Goal: Communication & Community: Share content

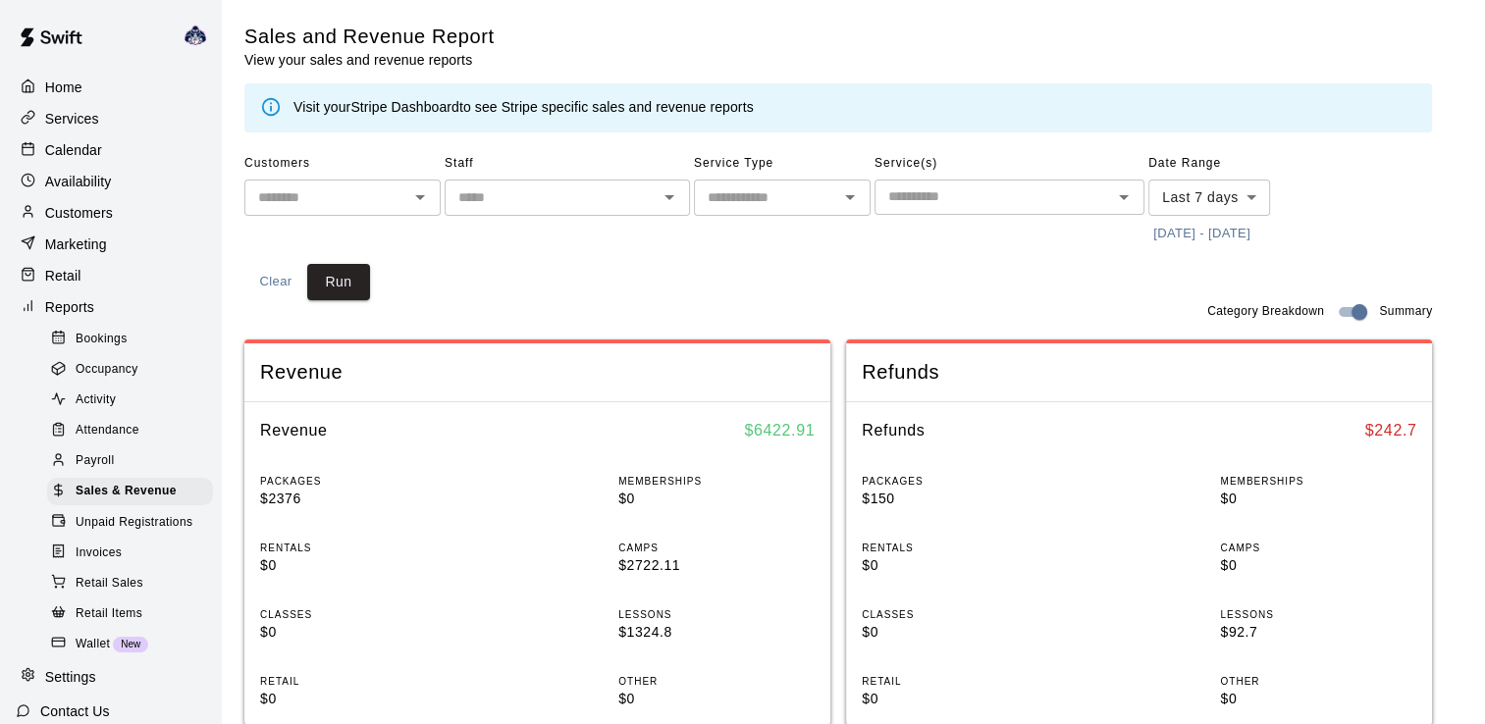
click at [67, 86] on p "Home" at bounding box center [63, 88] width 37 height 20
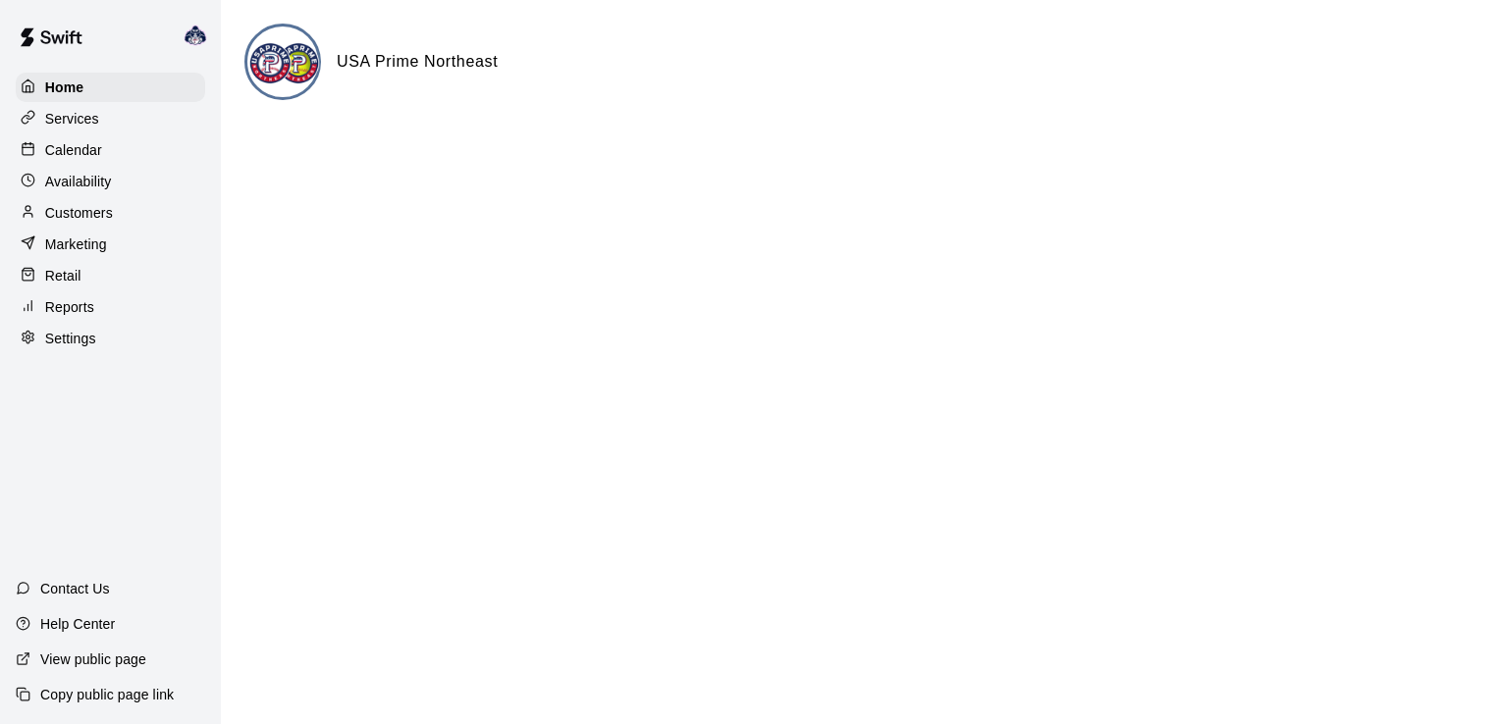
click at [82, 127] on p "Services" at bounding box center [72, 119] width 54 height 20
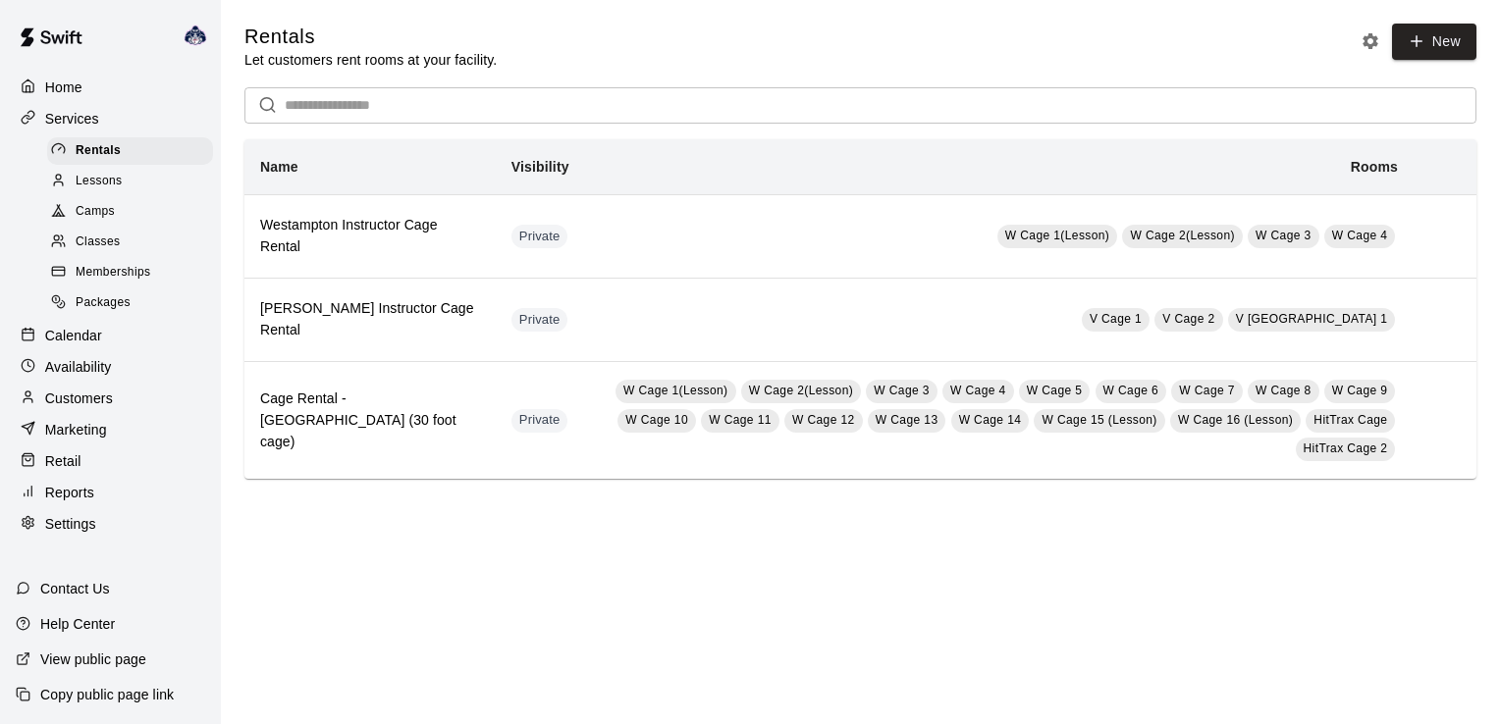
click at [85, 222] on span "Camps" at bounding box center [95, 212] width 39 height 20
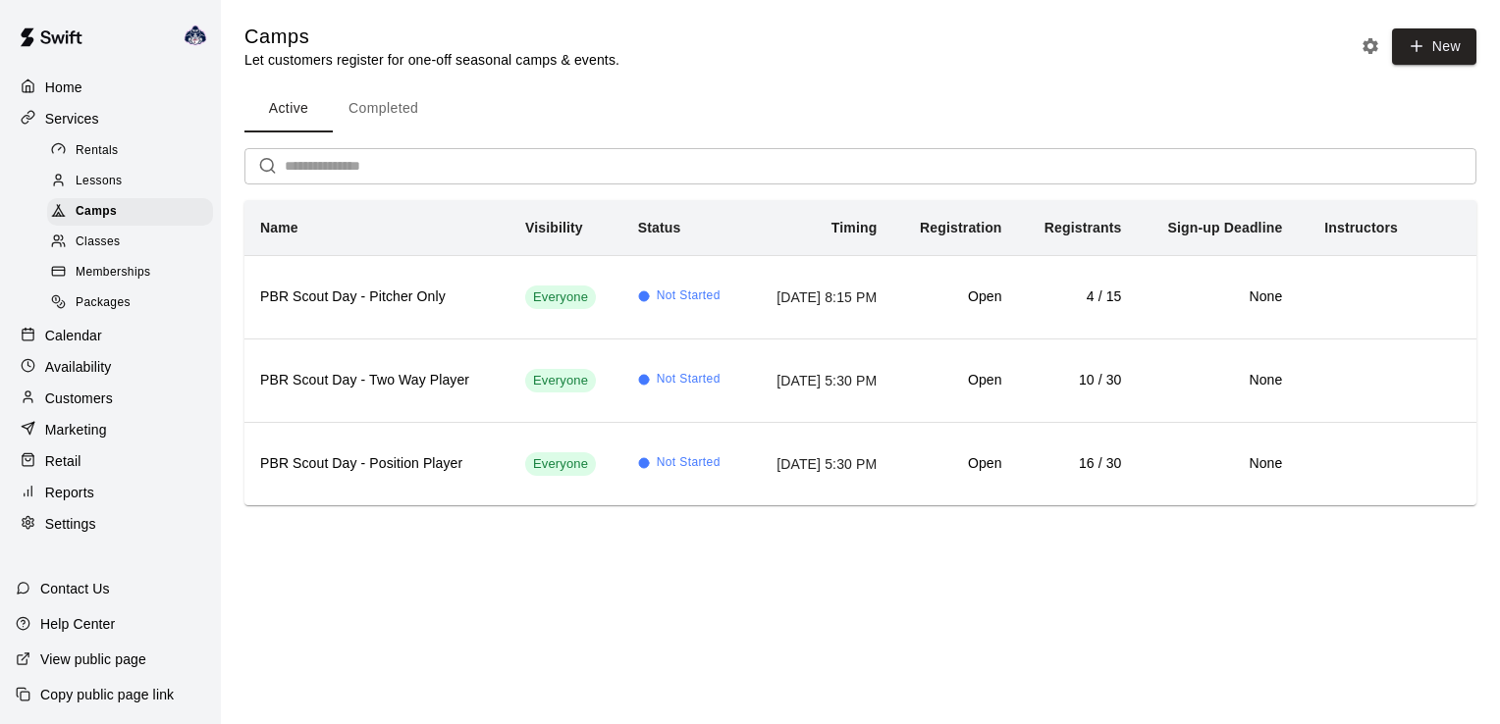
click at [381, 108] on button "Completed" at bounding box center [383, 108] width 101 height 47
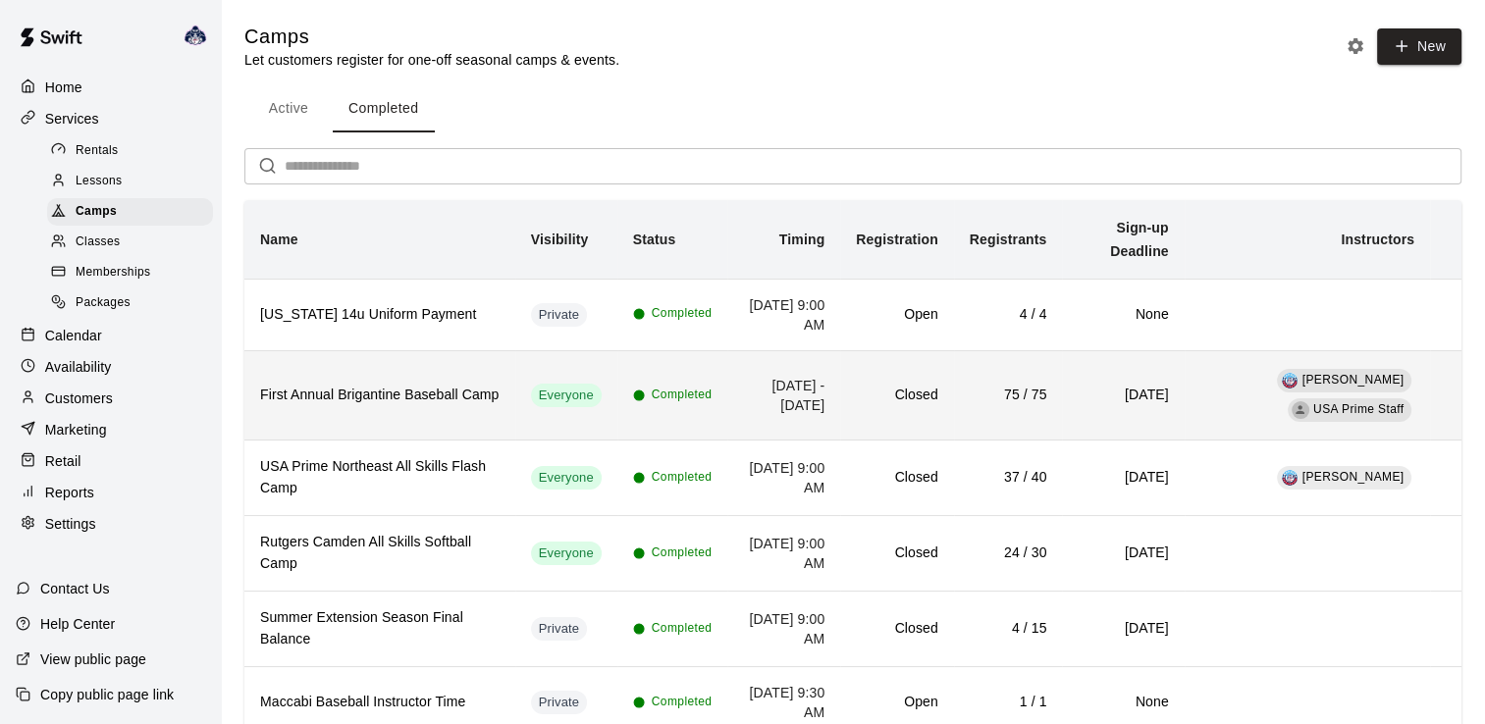
click at [1166, 385] on h6 "[DATE]" at bounding box center [1123, 396] width 90 height 22
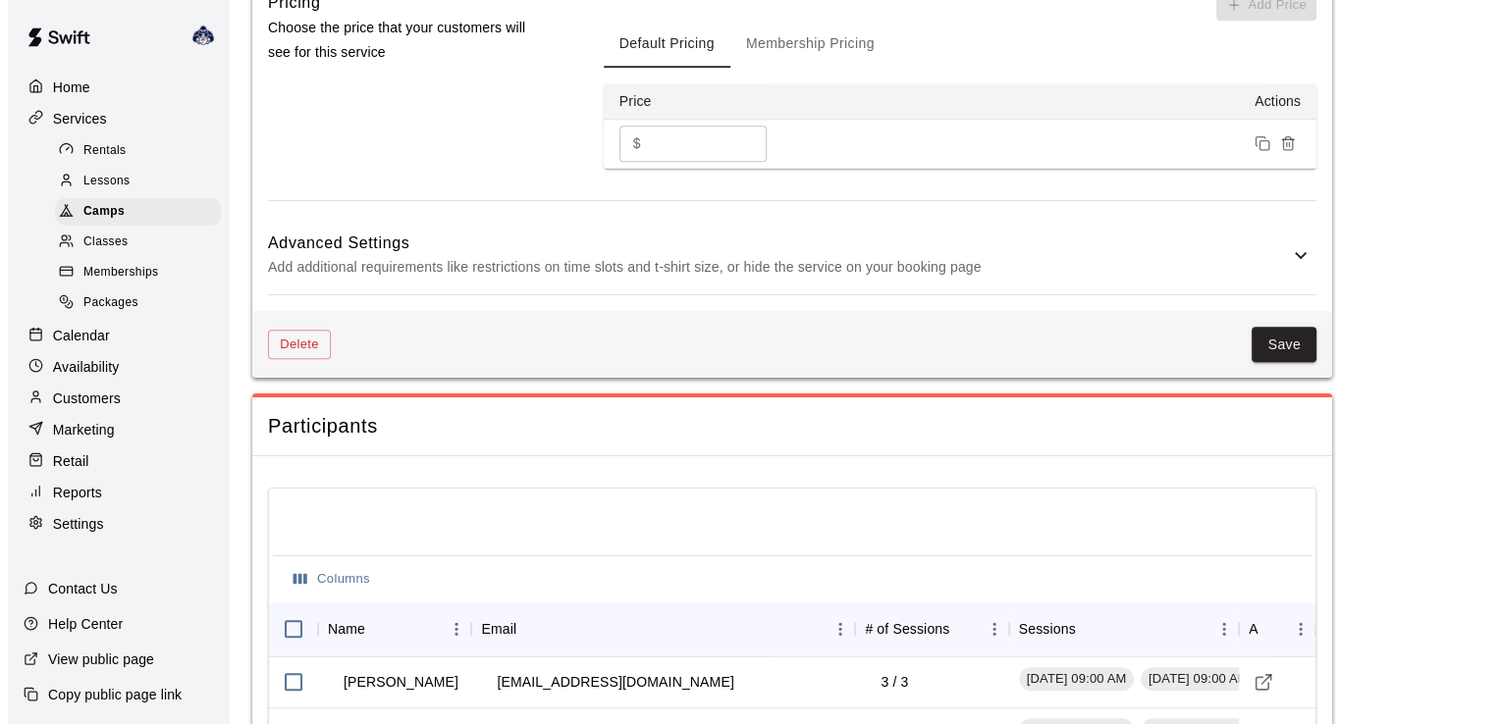
scroll to position [2301, 0]
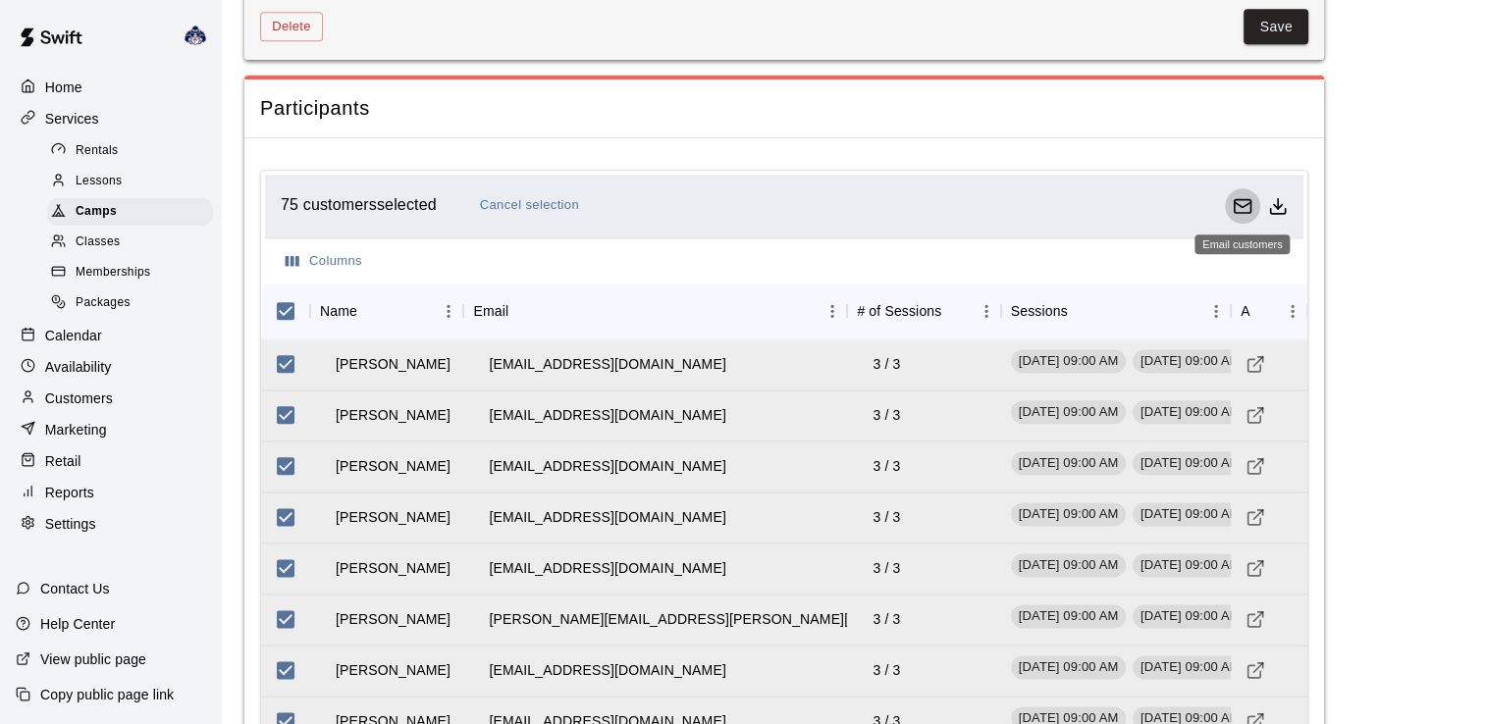
click at [1231, 206] on button "Email customers" at bounding box center [1242, 205] width 35 height 35
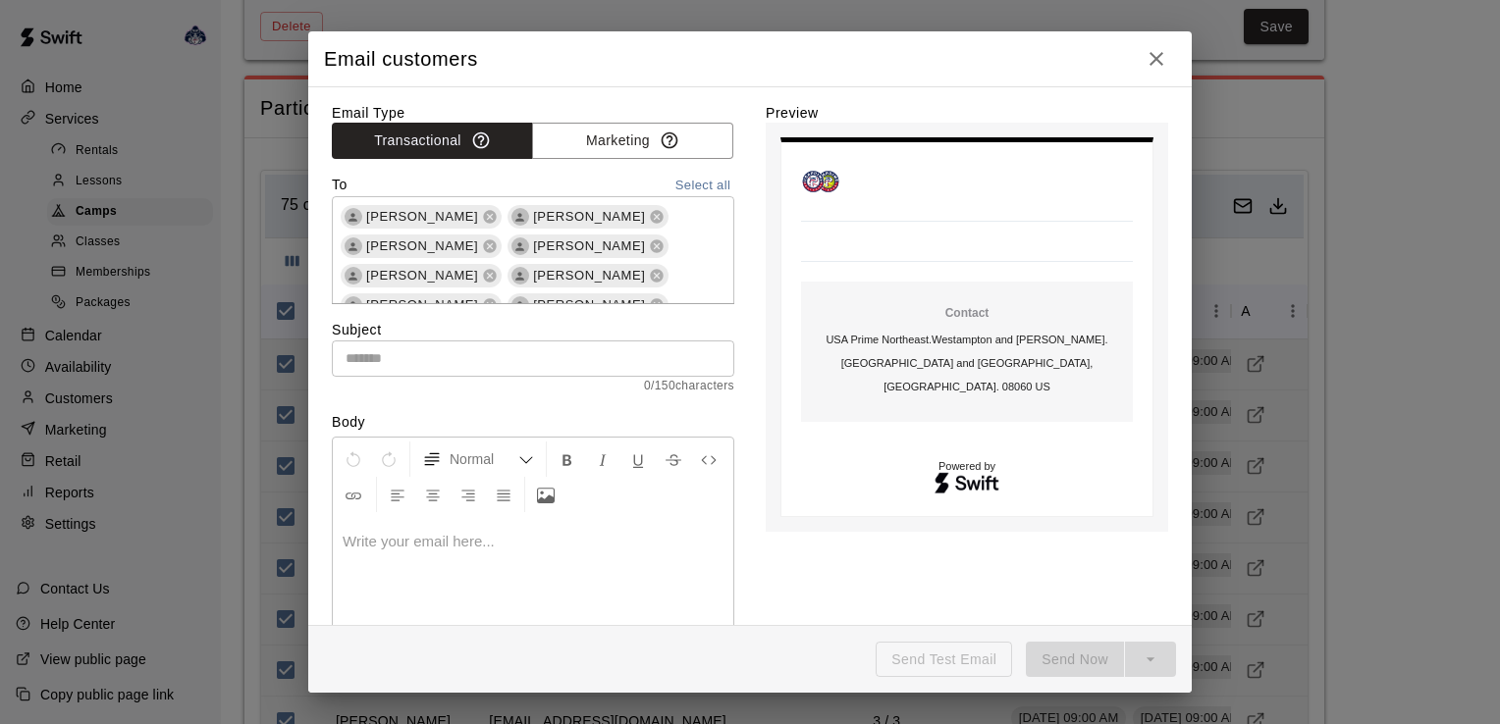
click at [415, 359] on input "text" at bounding box center [533, 359] width 402 height 36
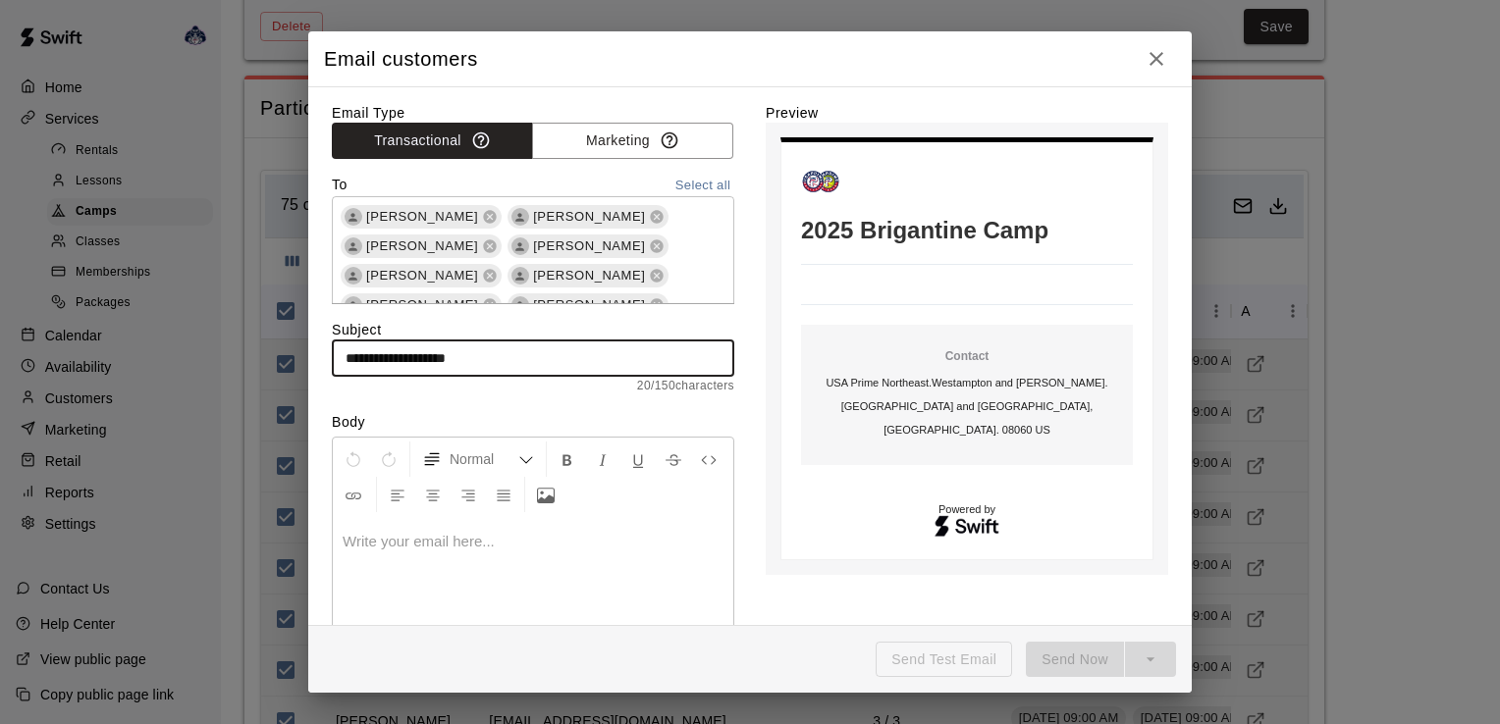
type input "**********"
click at [369, 542] on p at bounding box center [533, 542] width 381 height 20
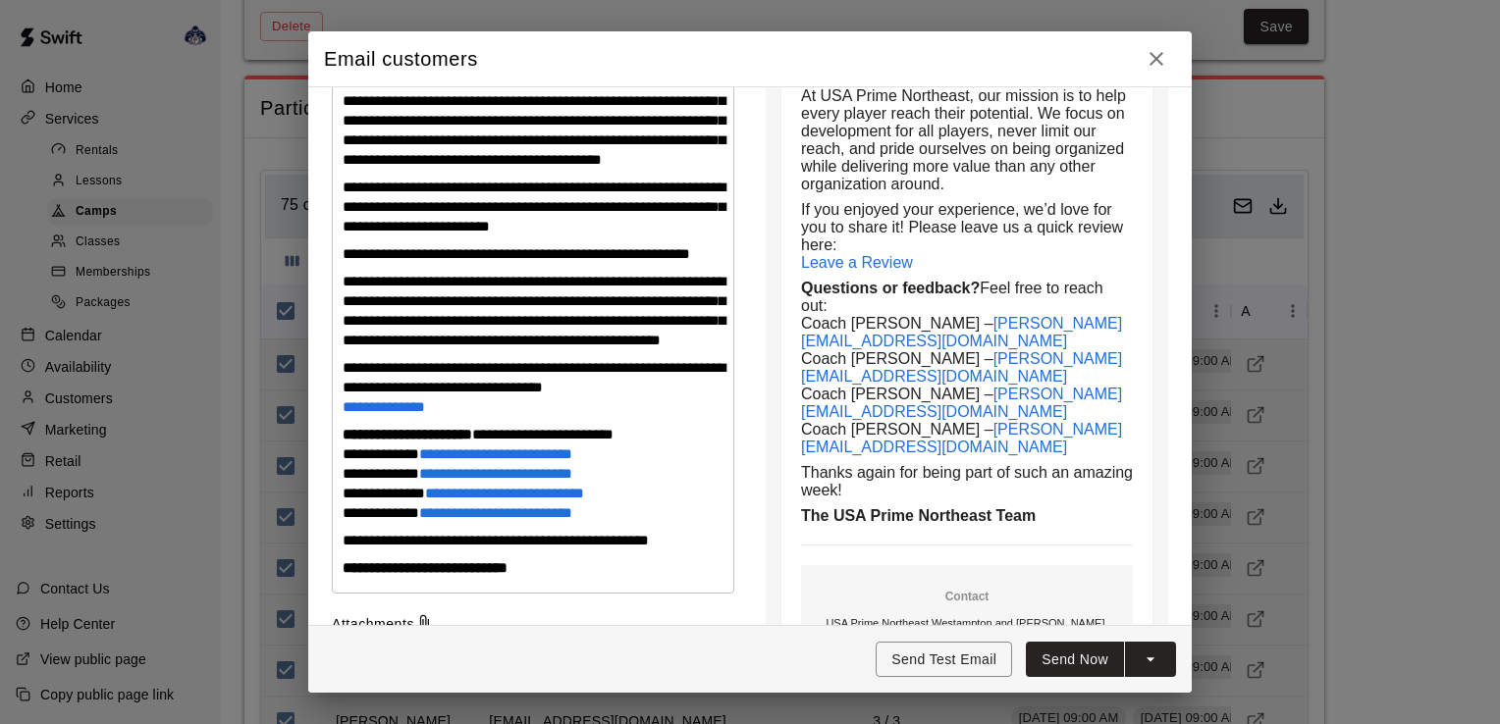
scroll to position [589, 0]
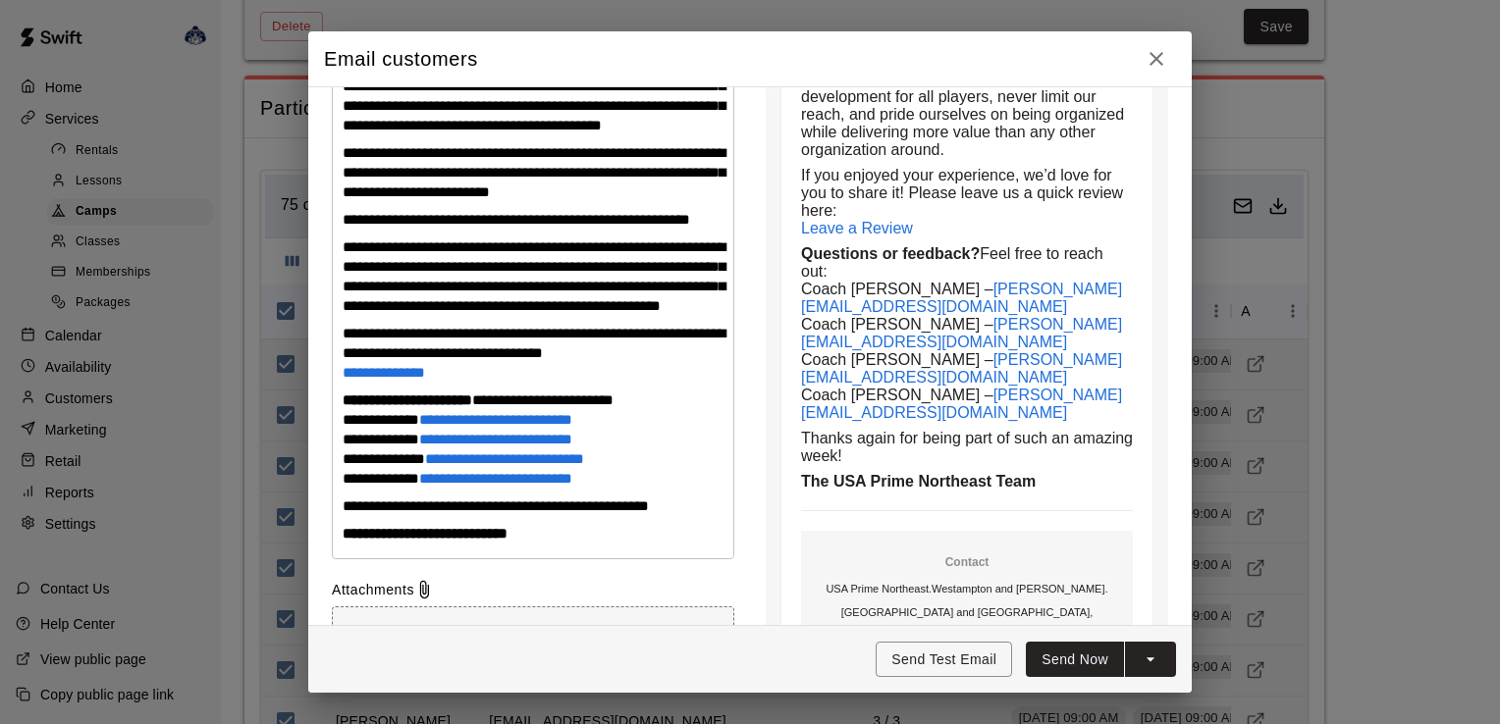
click at [455, 383] on p "**********" at bounding box center [533, 353] width 381 height 59
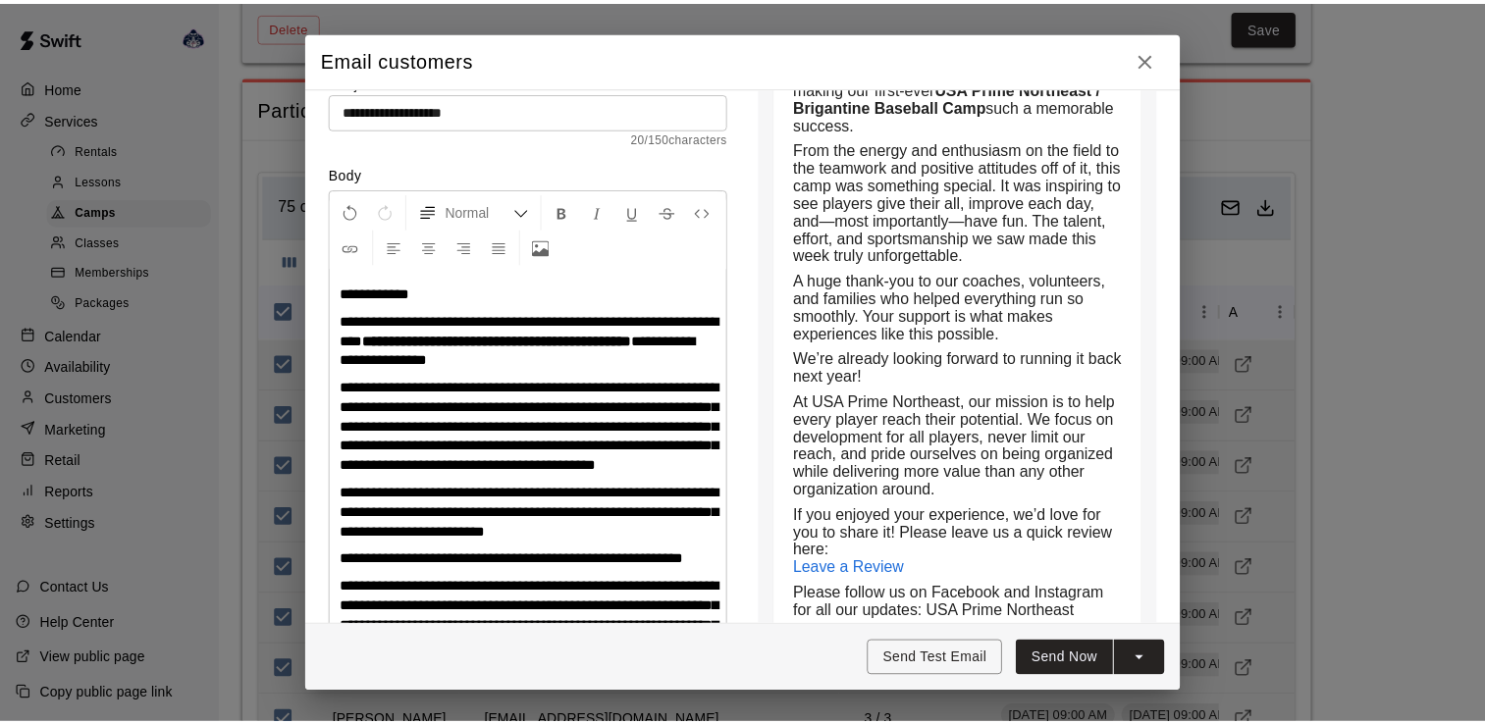
scroll to position [294, 0]
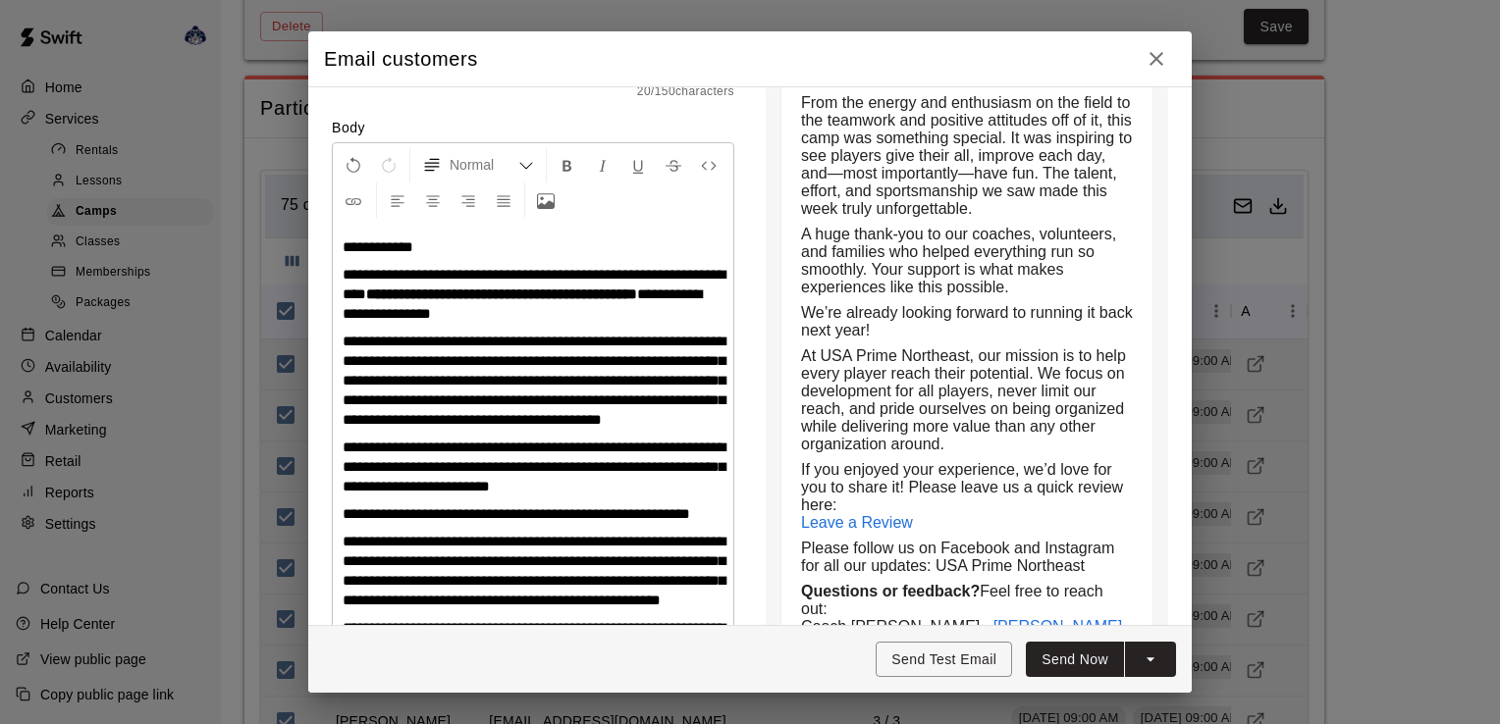
click at [1057, 658] on button "Send Now" at bounding box center [1075, 660] width 98 height 36
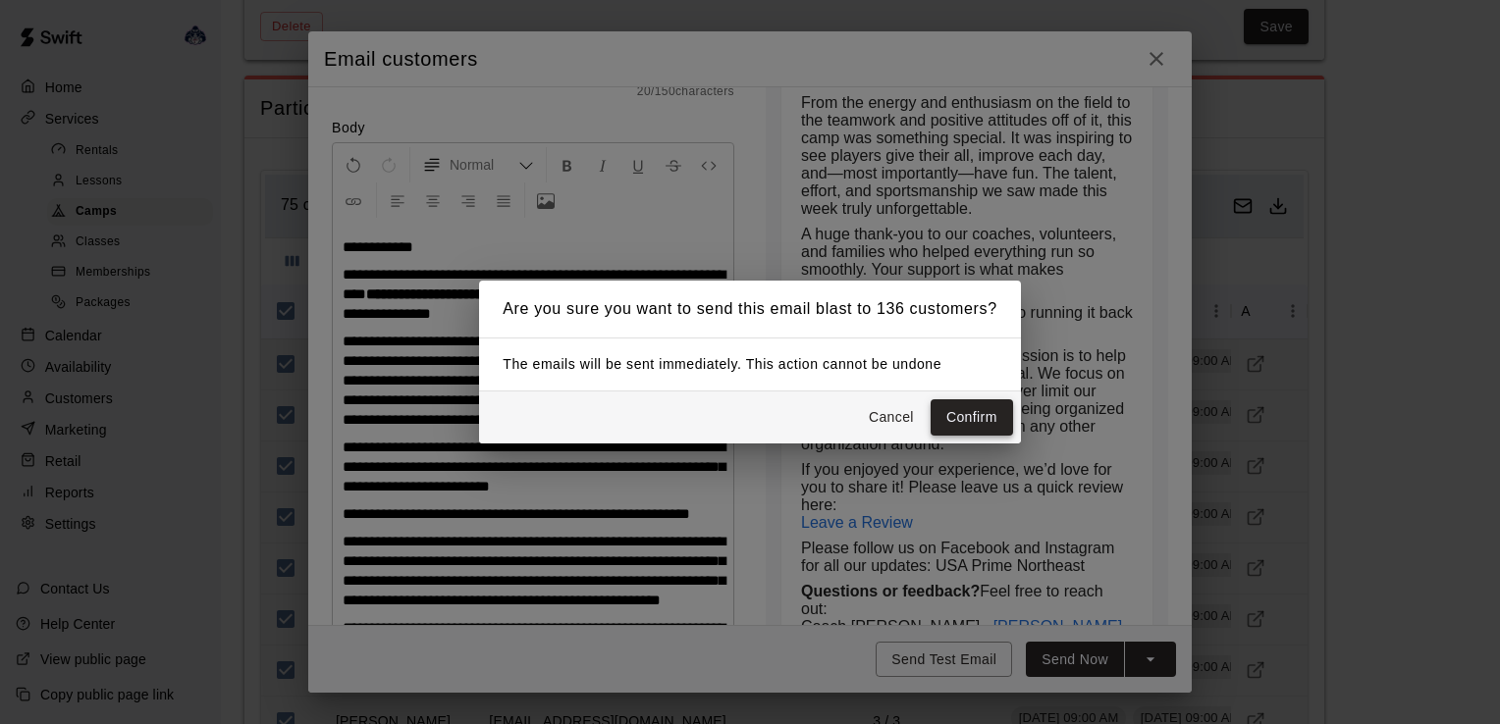
click at [978, 422] on button "Confirm" at bounding box center [972, 417] width 82 height 36
